Goal: Task Accomplishment & Management: Use online tool/utility

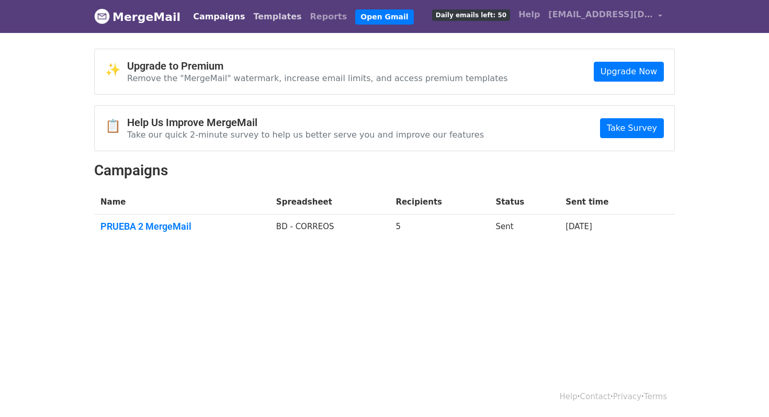
click at [265, 12] on link "Templates" at bounding box center [277, 16] width 57 height 21
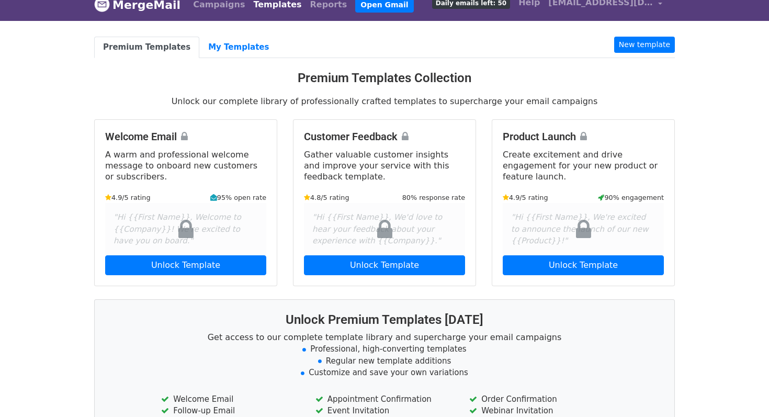
scroll to position [1, 0]
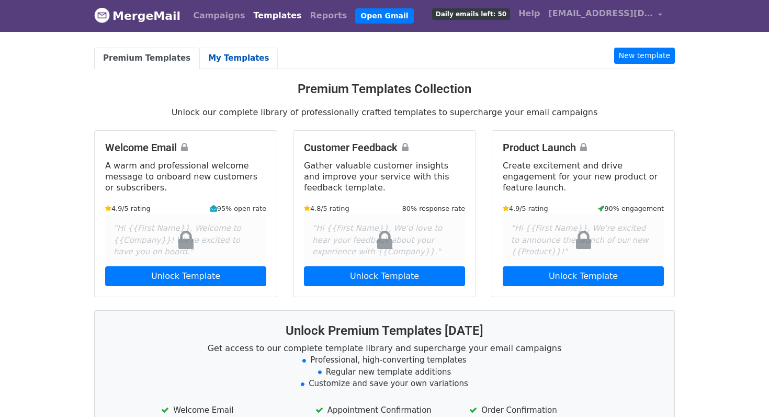
click at [217, 64] on link "My Templates" at bounding box center [238, 58] width 78 height 21
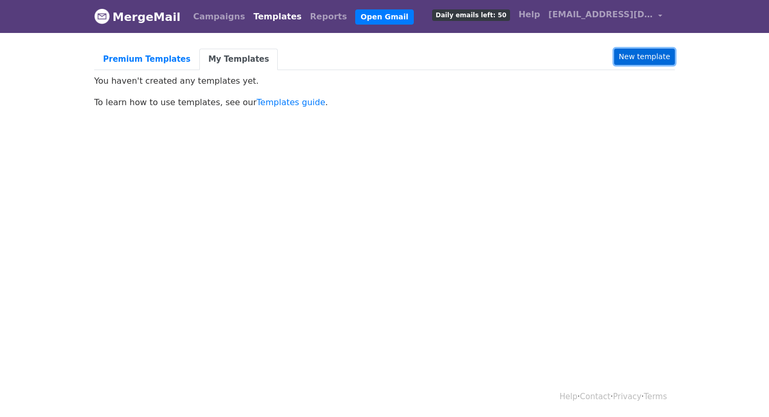
click at [650, 60] on link "New template" at bounding box center [644, 57] width 61 height 16
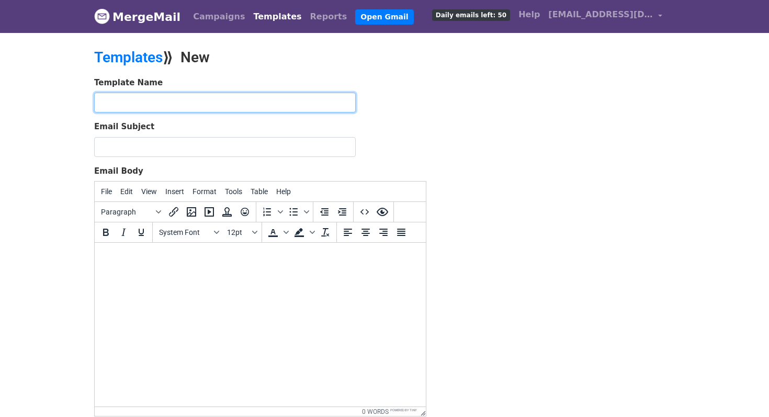
click at [192, 102] on input "text" at bounding box center [225, 103] width 262 height 20
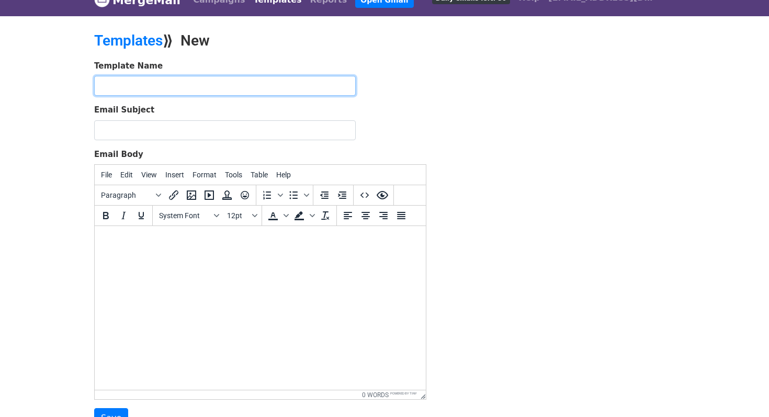
scroll to position [11, 0]
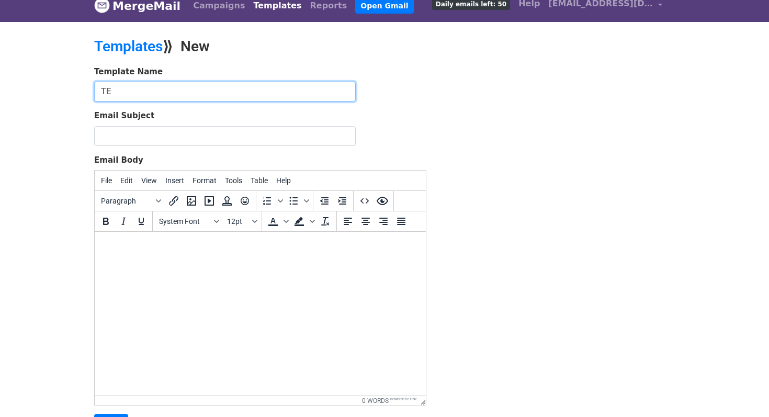
type input "T"
type input "PLANTILLA"
click at [200, 145] on form "Template Name PLANTILLA Email Subject Email Body File Edit View Insert Format T…" at bounding box center [260, 250] width 332 height 368
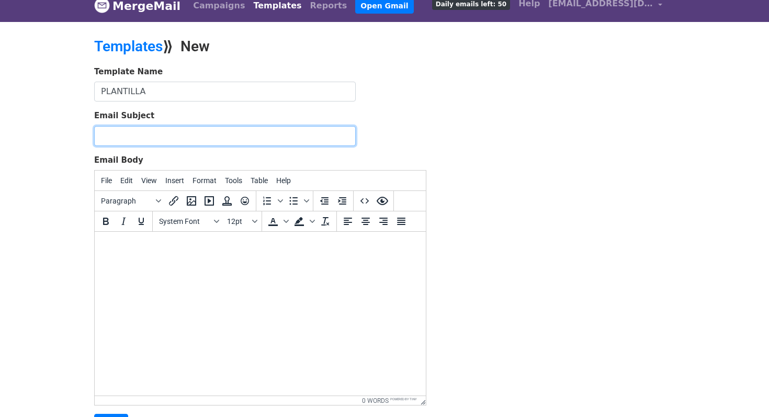
click at [196, 132] on input "Email Subject" at bounding box center [225, 136] width 262 height 20
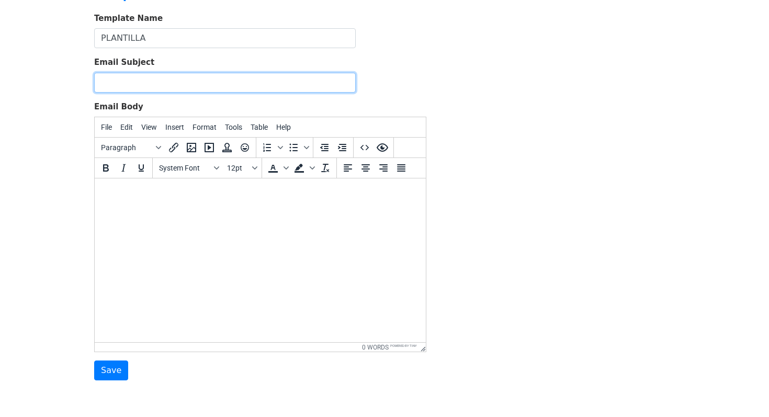
scroll to position [67, 0]
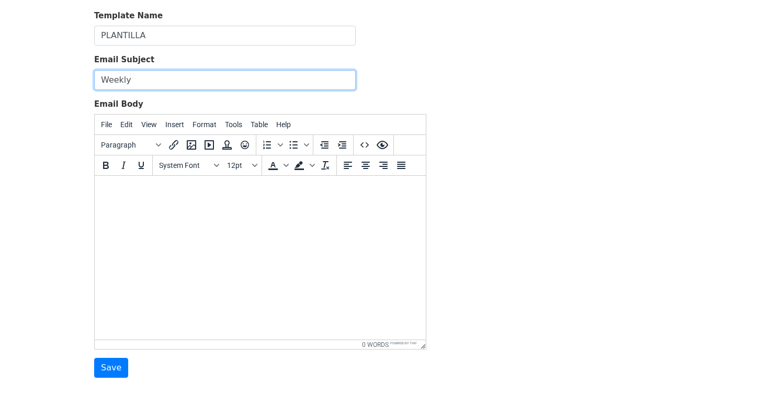
type input "Weekly"
click at [218, 195] on body at bounding box center [260, 190] width 314 height 12
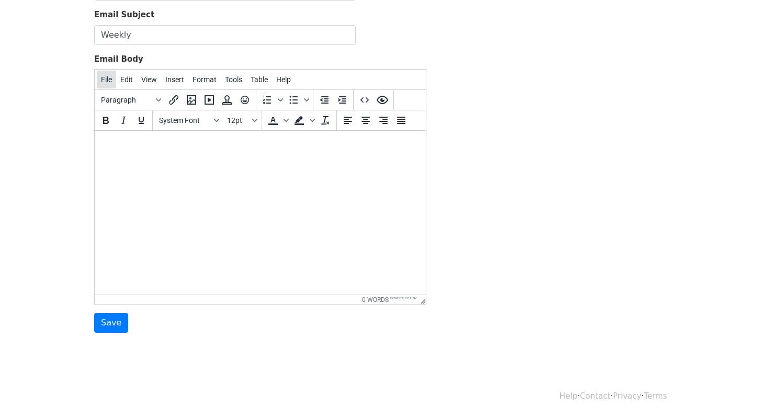
click at [102, 82] on span "File" at bounding box center [106, 79] width 11 height 8
click at [139, 96] on div "New document" at bounding box center [142, 99] width 49 height 13
click at [108, 84] on button "File" at bounding box center [106, 80] width 19 height 18
click at [132, 123] on div "Preview" at bounding box center [144, 121] width 53 height 13
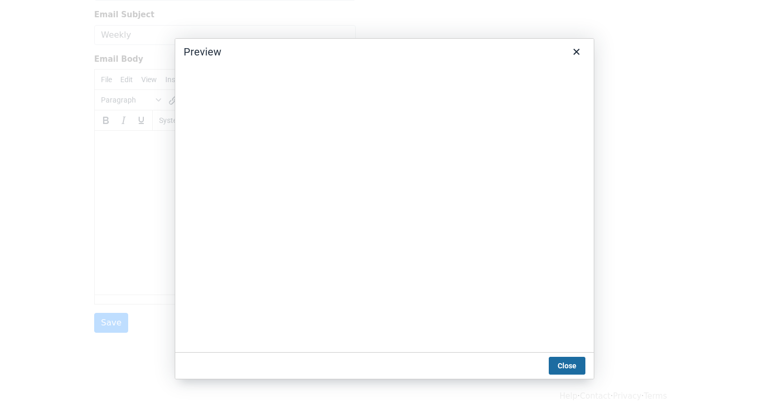
click at [571, 358] on button "Close" at bounding box center [567, 366] width 37 height 18
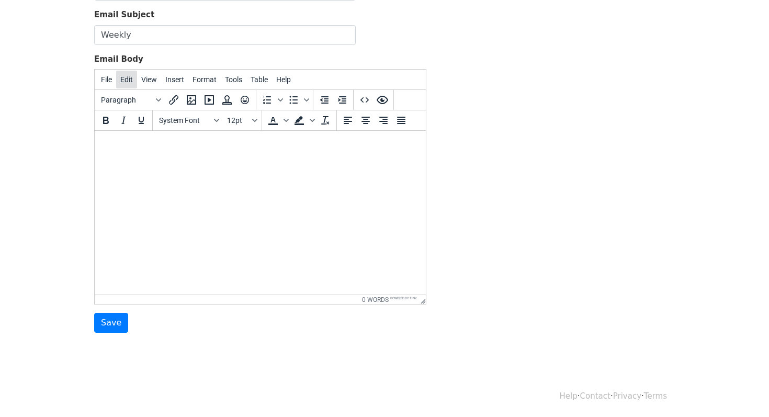
click at [130, 84] on button "Edit" at bounding box center [126, 80] width 21 height 18
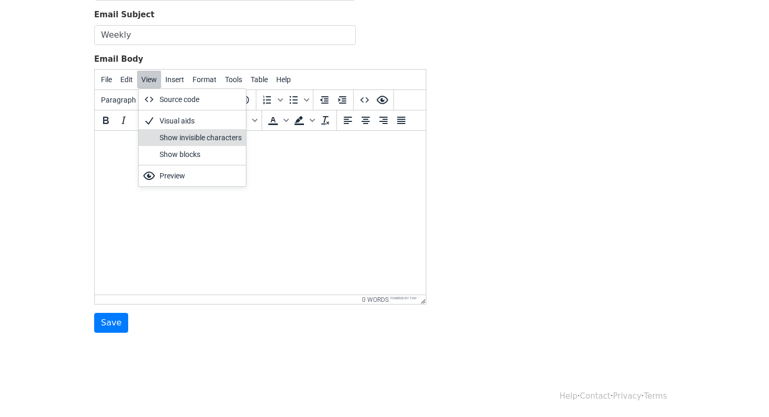
click at [217, 139] on div "Show invisible characters" at bounding box center [201, 137] width 82 height 13
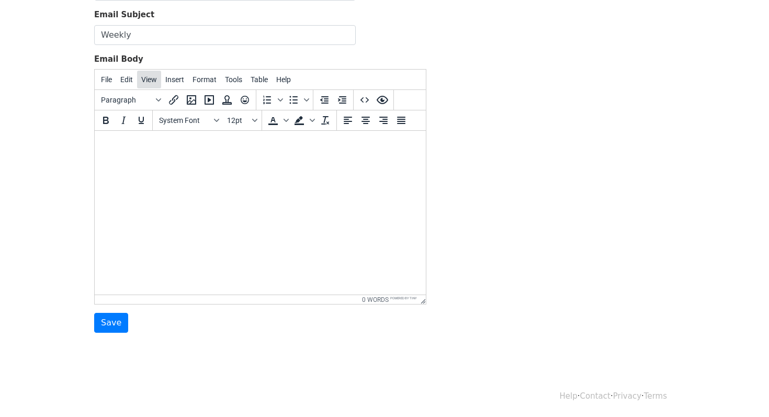
click at [157, 77] on span "View" at bounding box center [149, 79] width 16 height 8
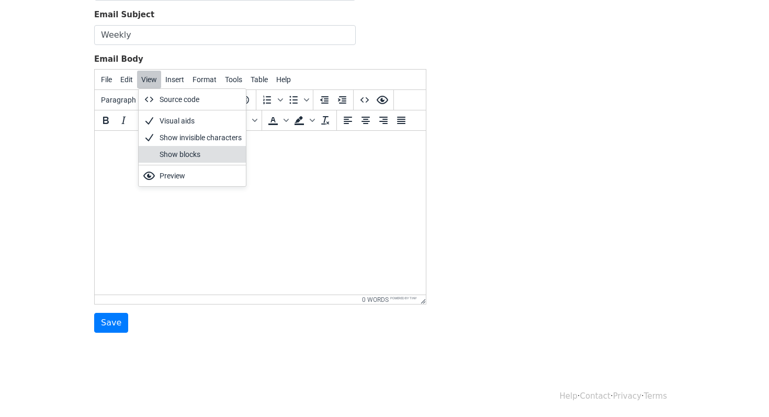
click at [188, 155] on div "Show blocks" at bounding box center [201, 154] width 82 height 13
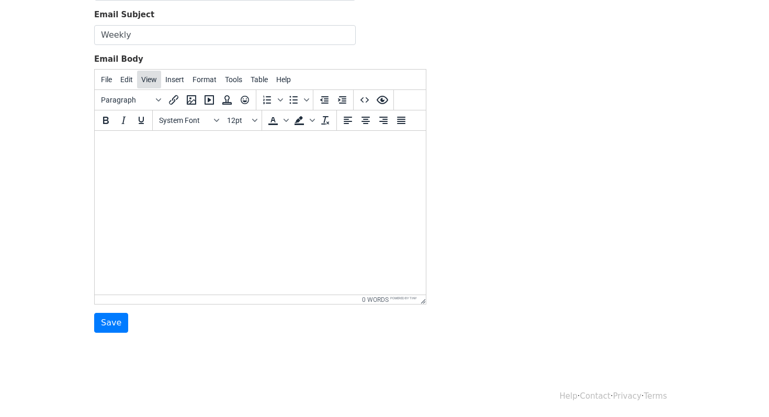
click at [156, 87] on button "View" at bounding box center [149, 80] width 24 height 18
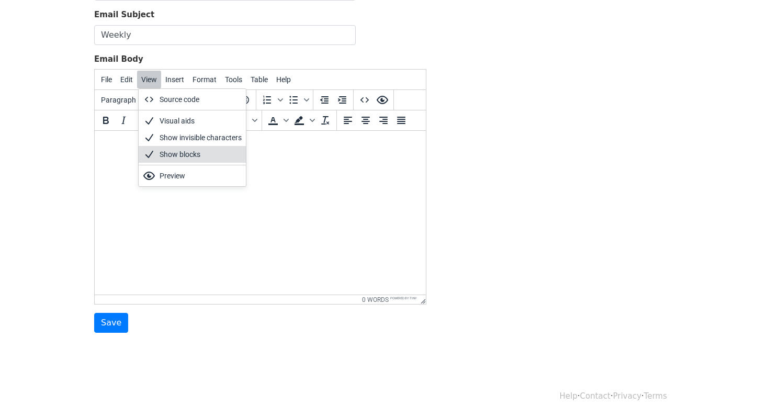
click at [183, 150] on div "Show blocks" at bounding box center [201, 154] width 82 height 13
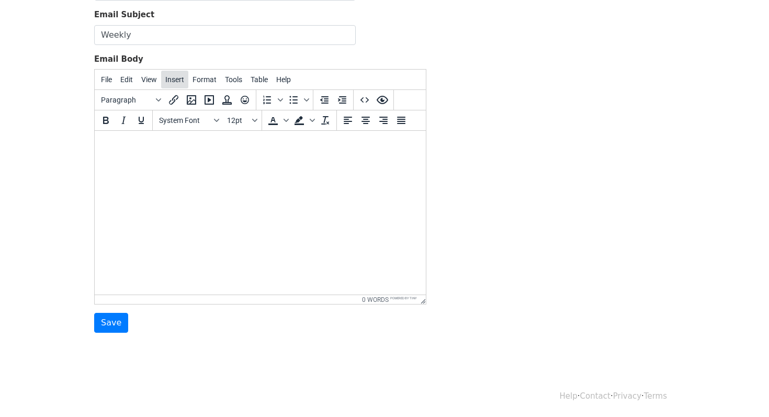
click at [176, 82] on span "Insert" at bounding box center [174, 79] width 19 height 8
click at [123, 159] on html at bounding box center [260, 145] width 331 height 28
click at [122, 322] on input "Save" at bounding box center [111, 323] width 34 height 20
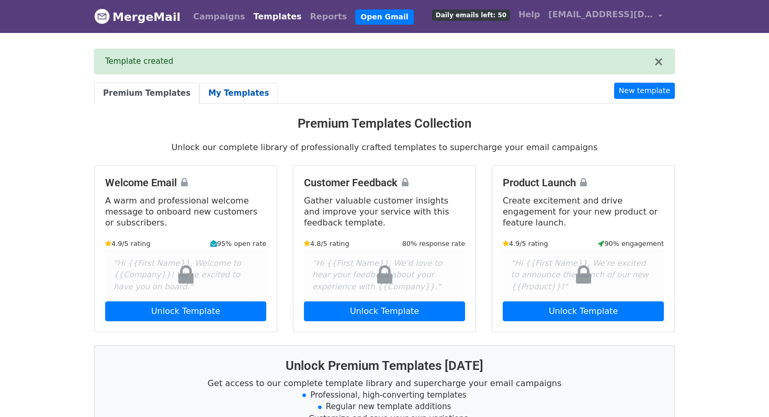
click at [214, 90] on link "My Templates" at bounding box center [238, 93] width 78 height 21
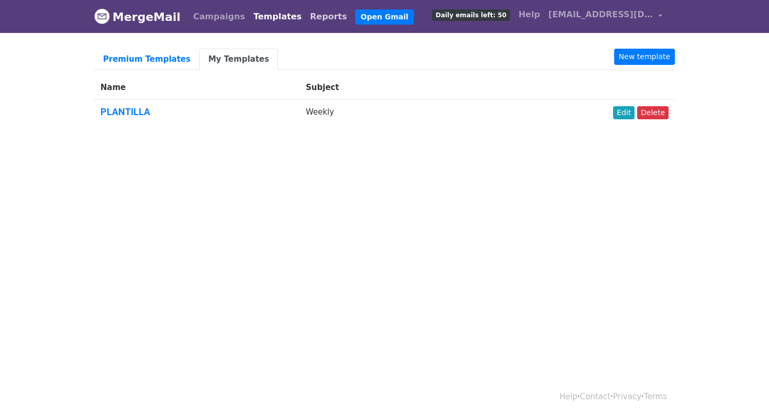
click at [306, 13] on link "Reports" at bounding box center [329, 16] width 46 height 21
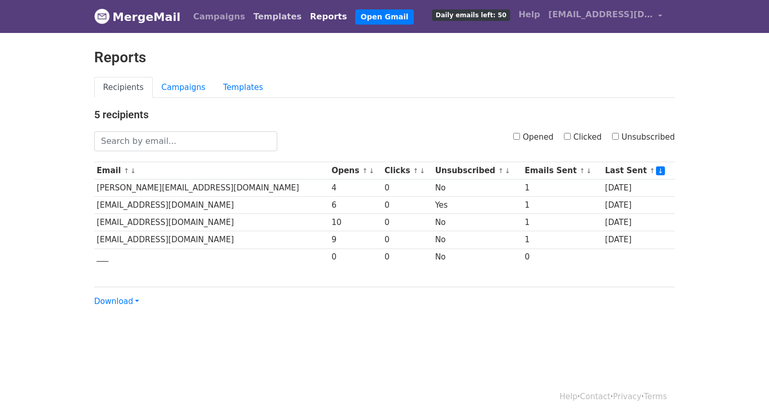
click at [258, 19] on link "Templates" at bounding box center [277, 16] width 57 height 21
